Goal: Transaction & Acquisition: Purchase product/service

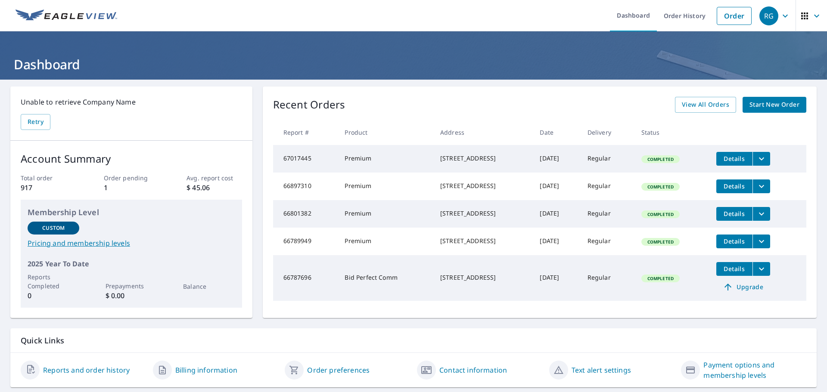
click at [767, 103] on span "Start New Order" at bounding box center [774, 104] width 50 height 11
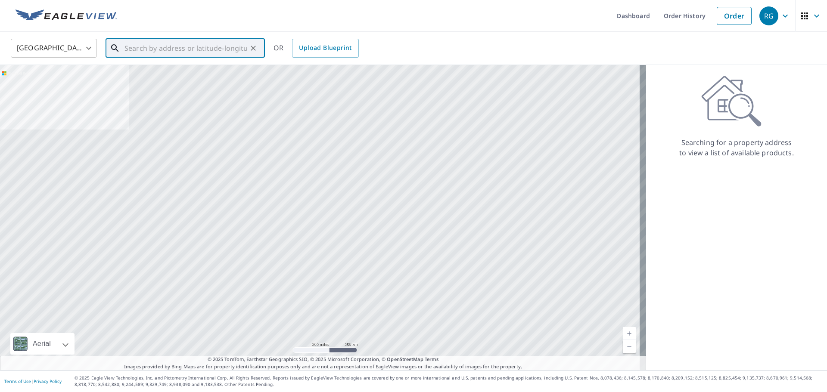
click at [146, 47] on input "text" at bounding box center [185, 48] width 123 height 24
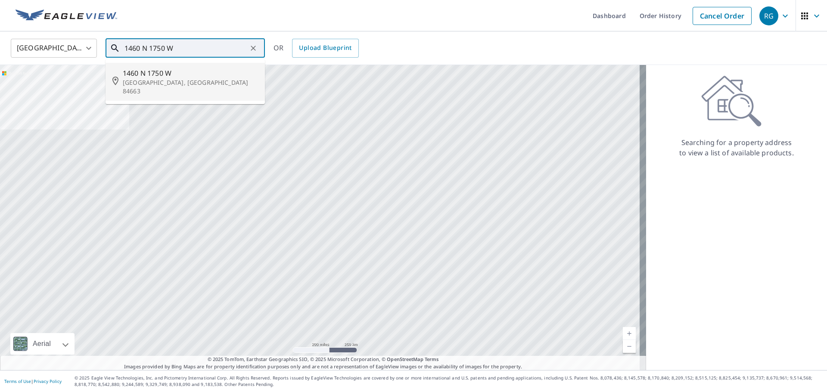
click at [169, 72] on span "1460 N 1750 W" at bounding box center [190, 73] width 135 height 10
type input "[STREET_ADDRESS]"
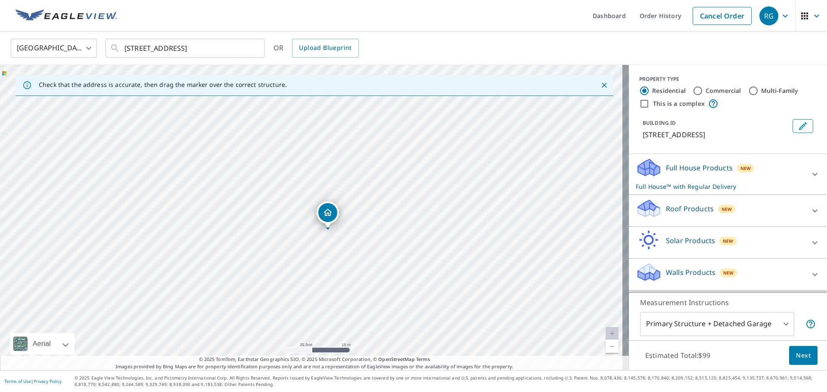
drag, startPoint x: 297, startPoint y: 232, endPoint x: 294, endPoint y: 222, distance: 9.9
click at [294, 222] on div "[STREET_ADDRESS]" at bounding box center [314, 217] width 629 height 305
click at [813, 212] on icon at bounding box center [814, 211] width 10 height 10
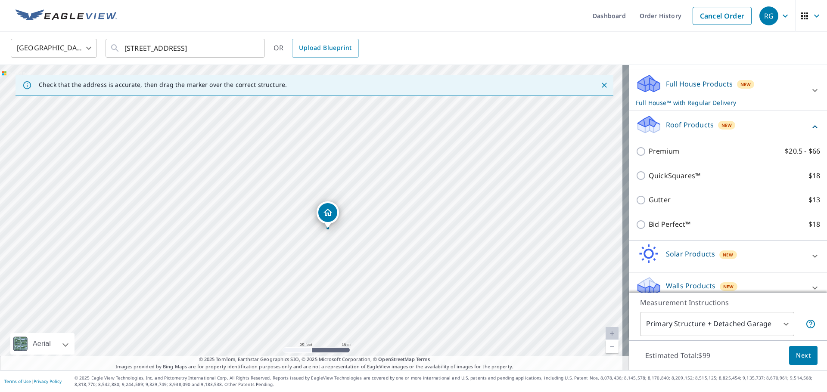
scroll to position [86, 0]
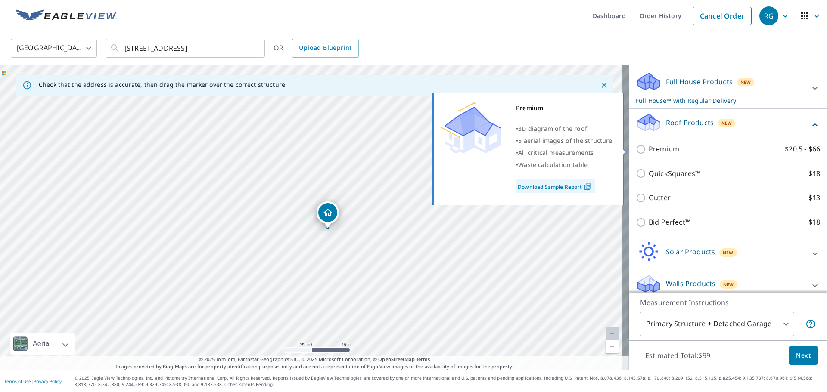
click at [655, 154] on p "Premium" at bounding box center [663, 149] width 31 height 11
click at [648, 154] on input "Premium $20.5 - $66" at bounding box center [642, 149] width 13 height 10
checkbox input "true"
checkbox input "false"
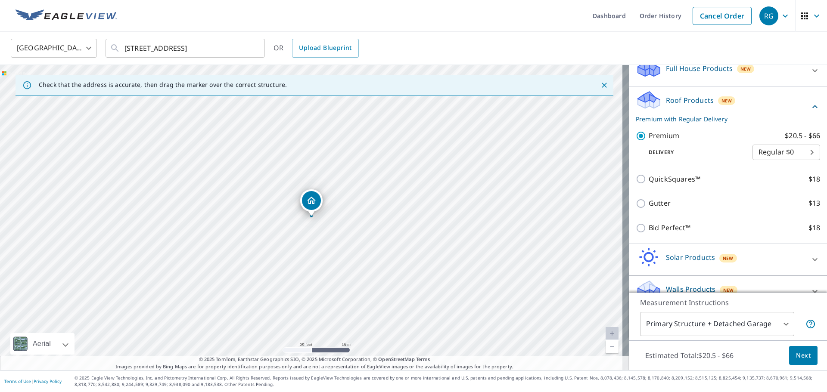
scroll to position [115, 0]
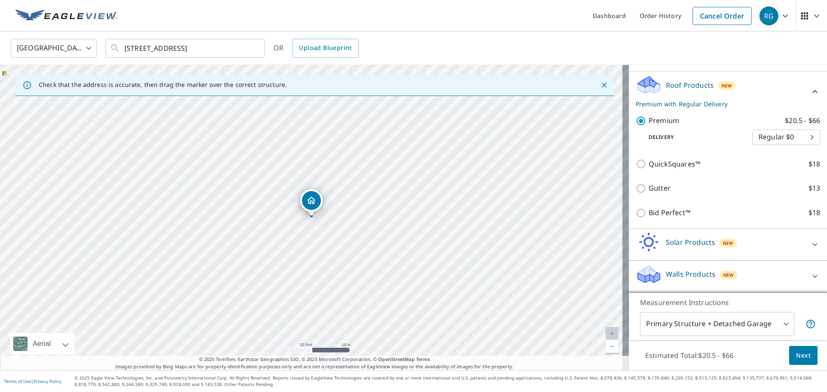
click at [769, 321] on body "RG RG Dashboard Order History Cancel Order RG [GEOGRAPHIC_DATA] [GEOGRAPHIC_DAT…" at bounding box center [413, 196] width 827 height 392
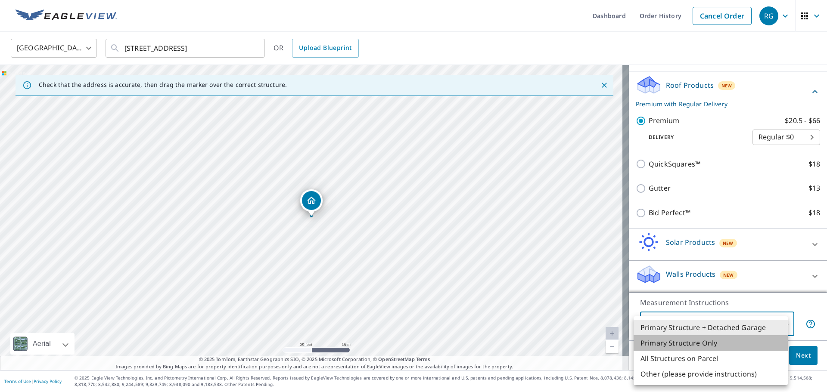
click at [691, 341] on li "Primary Structure Only" at bounding box center [710, 343] width 154 height 16
type input "2"
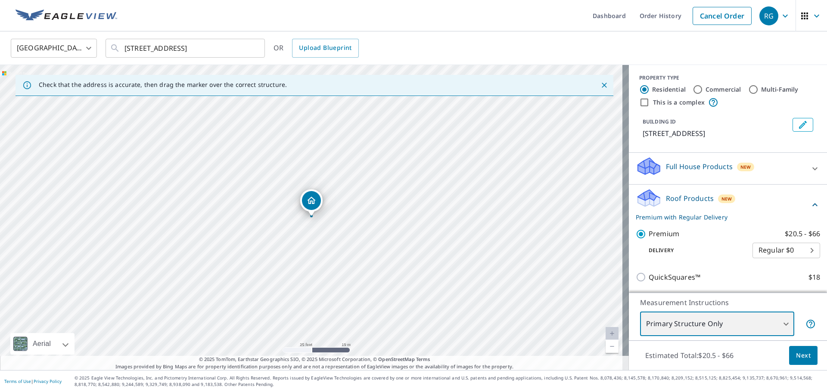
scroll to position [0, 0]
click at [692, 89] on input "Commercial" at bounding box center [697, 91] width 10 height 10
radio input "true"
type input "4"
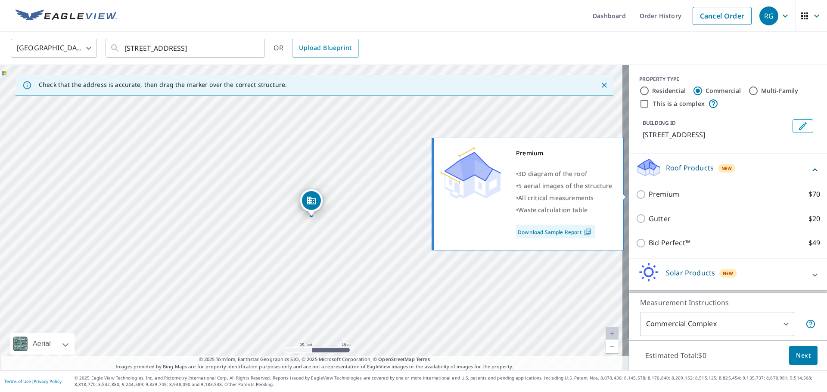
click at [648, 195] on p "Premium" at bounding box center [663, 194] width 31 height 11
click at [645, 195] on input "Premium $70" at bounding box center [642, 194] width 13 height 10
checkbox input "true"
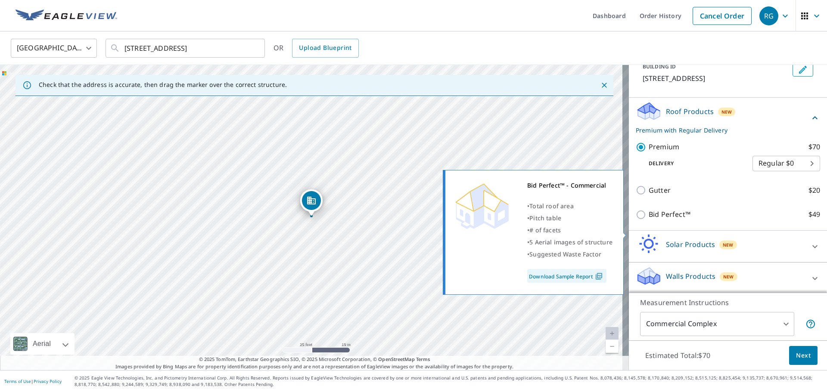
scroll to position [58, 0]
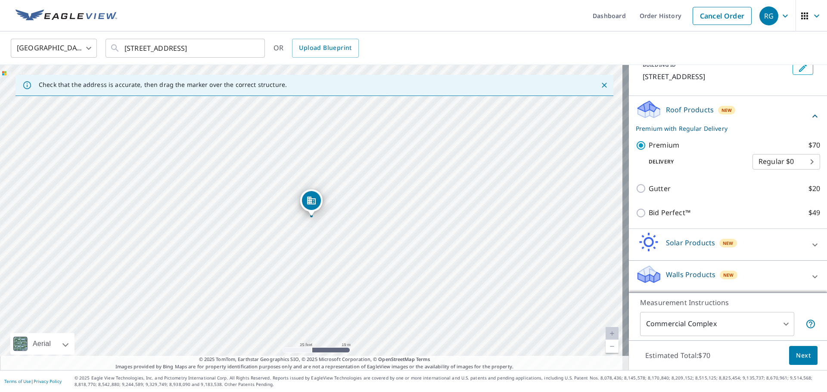
click at [728, 326] on body "RG RG Dashboard Order History Cancel Order RG [GEOGRAPHIC_DATA] [GEOGRAPHIC_DAT…" at bounding box center [413, 196] width 827 height 392
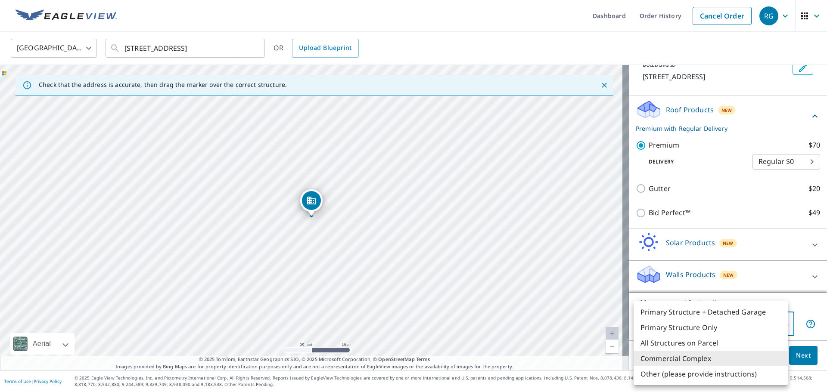
click at [691, 327] on li "Primary Structure Only" at bounding box center [710, 328] width 154 height 16
type input "2"
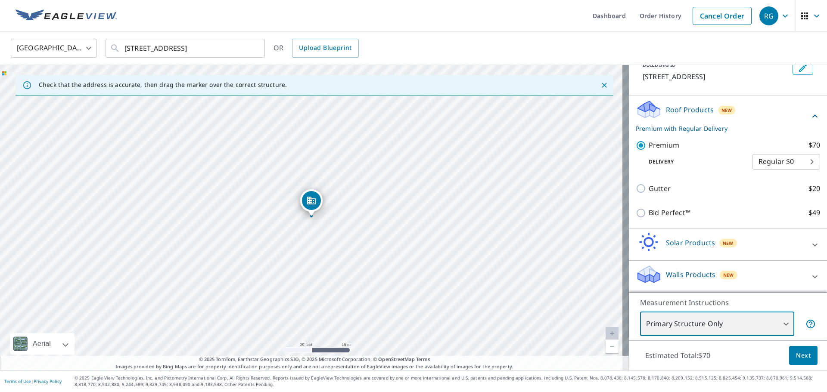
scroll to position [0, 0]
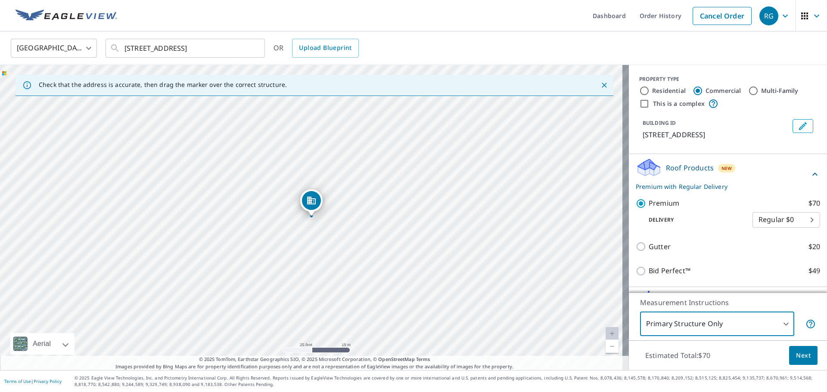
click at [796, 355] on span "Next" at bounding box center [803, 355] width 15 height 11
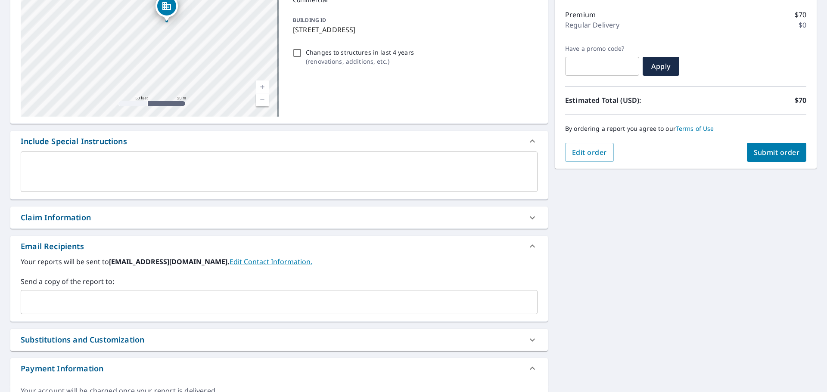
scroll to position [129, 0]
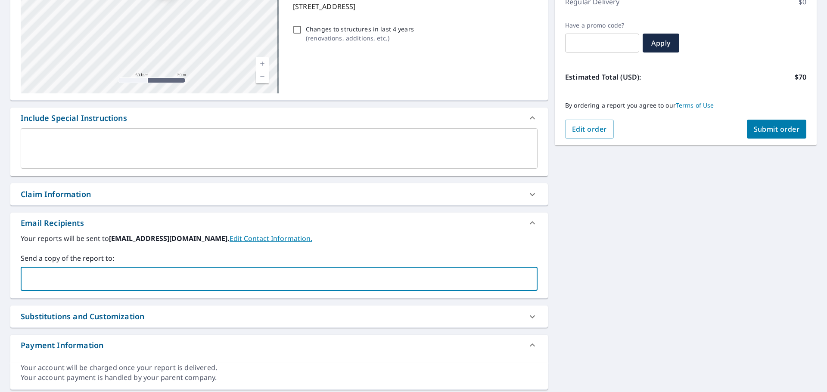
click at [57, 282] on input "text" at bounding box center [273, 279] width 496 height 16
type input "[PERSON_NAME][EMAIL_ADDRESS][PERSON_NAME][DOMAIN_NAME]"
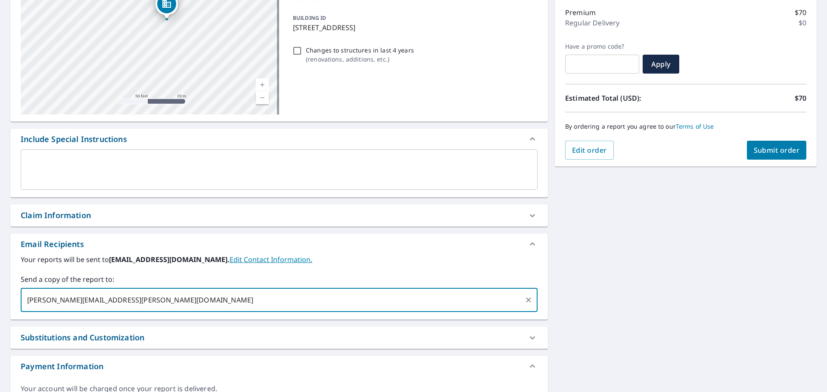
scroll to position [0, 0]
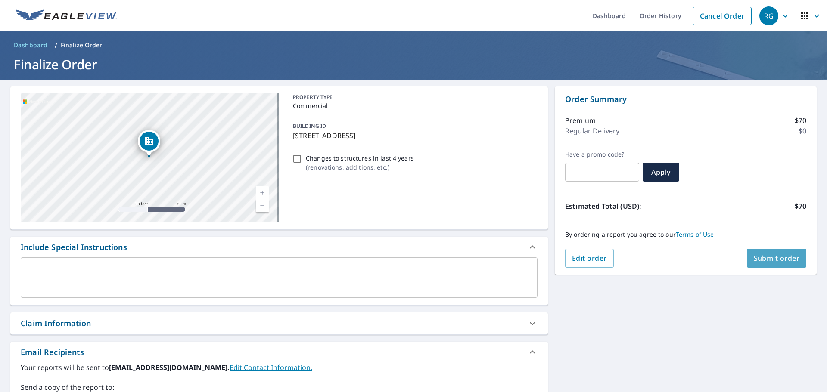
click at [747, 259] on button "Submit order" at bounding box center [777, 258] width 60 height 19
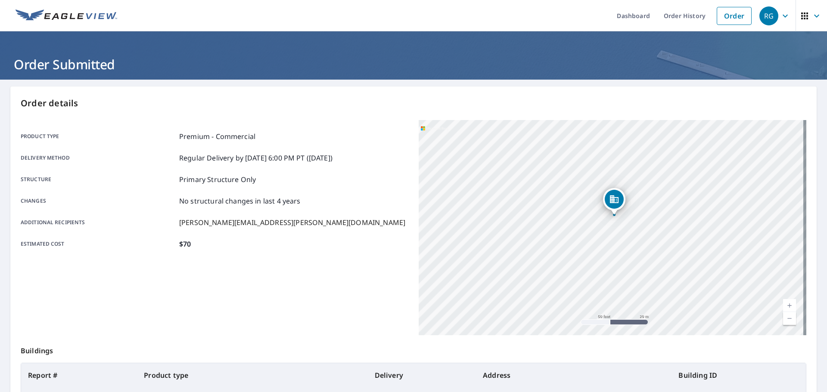
drag, startPoint x: 595, startPoint y: 140, endPoint x: 595, endPoint y: 172, distance: 31.4
